Goal: Task Accomplishment & Management: Complete application form

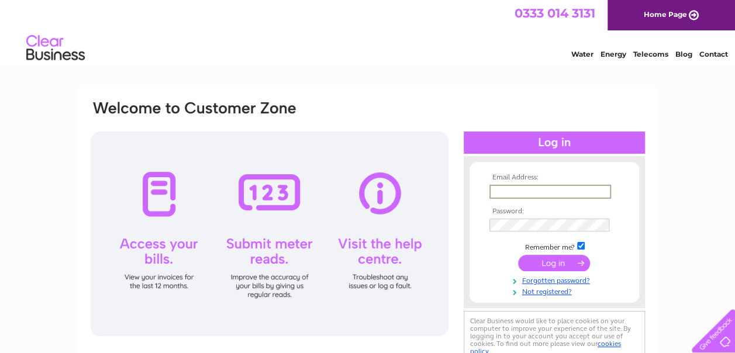
click at [510, 189] on input "text" at bounding box center [550, 192] width 122 height 14
type input "kocprabesh@hotmail.com"
click at [528, 260] on input "submit" at bounding box center [554, 262] width 72 height 16
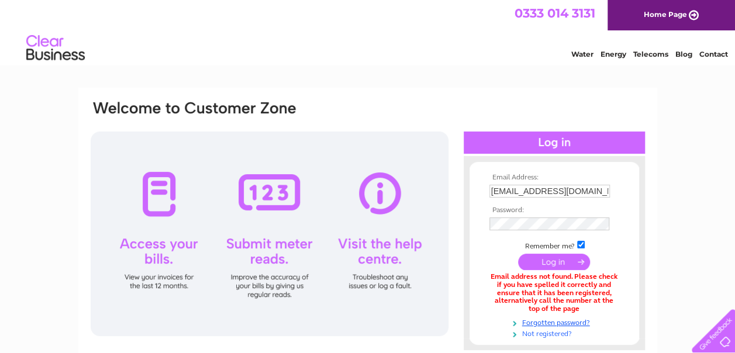
click at [527, 334] on link "Not registered?" at bounding box center [555, 332] width 133 height 11
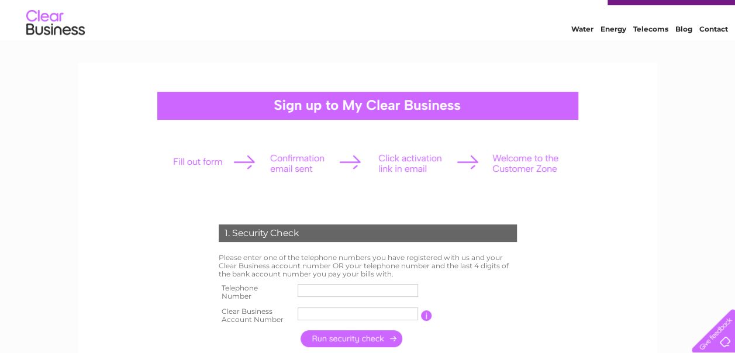
scroll to position [25, 0]
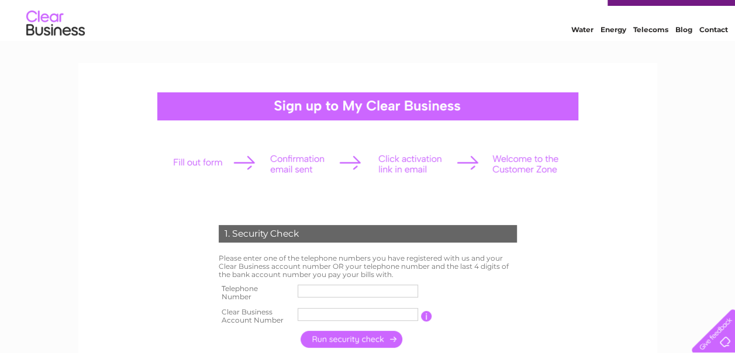
click at [711, 29] on link "Contact" at bounding box center [713, 29] width 29 height 9
